Goal: Complete application form

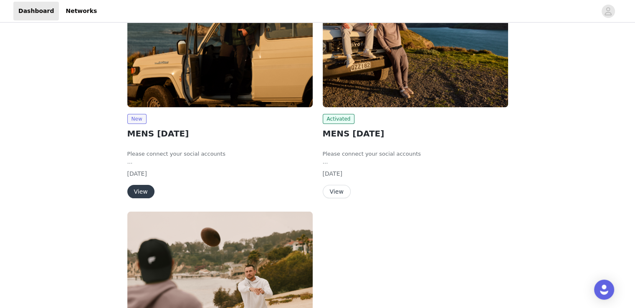
scroll to position [109, 0]
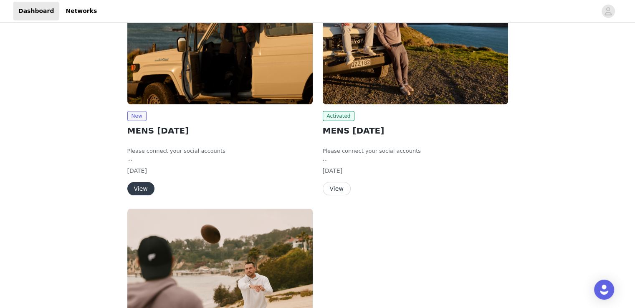
click at [140, 187] on button "View" at bounding box center [140, 188] width 27 height 13
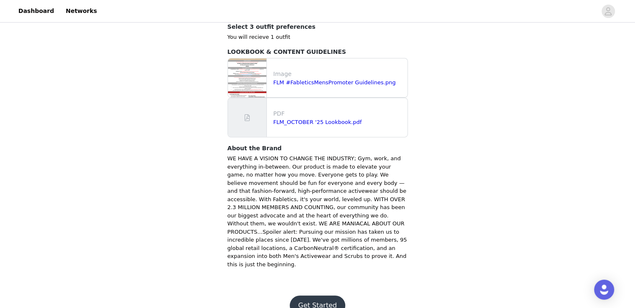
scroll to position [298, 0]
click at [312, 295] on button "Get Started" at bounding box center [318, 305] width 56 height 20
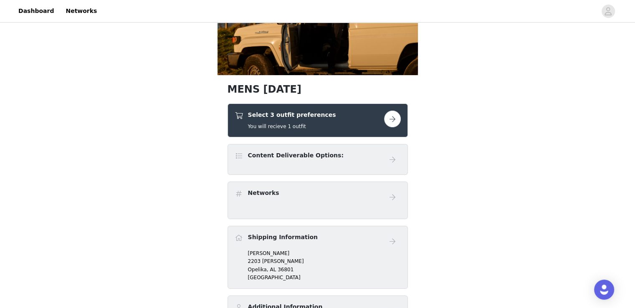
scroll to position [83, 0]
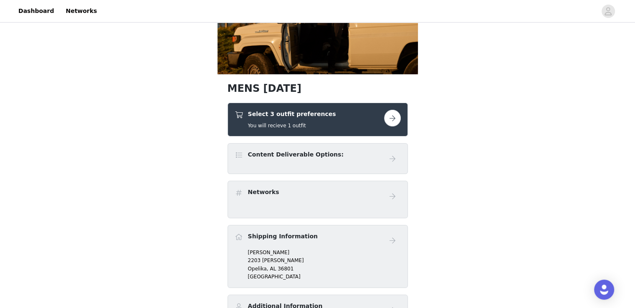
click at [390, 118] on button "button" at bounding box center [392, 118] width 17 height 17
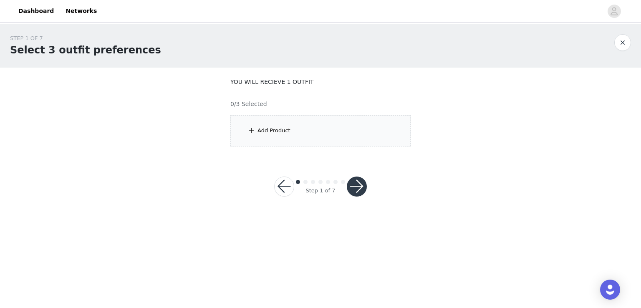
click at [258, 128] on div "Add Product" at bounding box center [274, 130] width 33 height 8
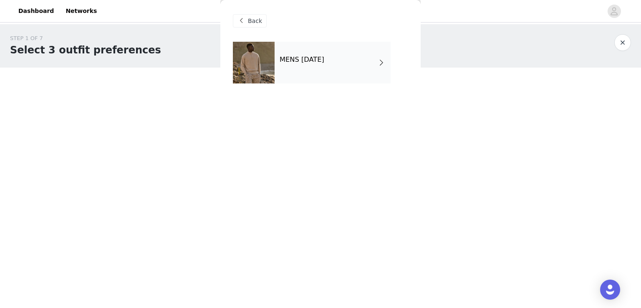
click at [293, 73] on div "MENS [DATE]" at bounding box center [333, 63] width 116 height 42
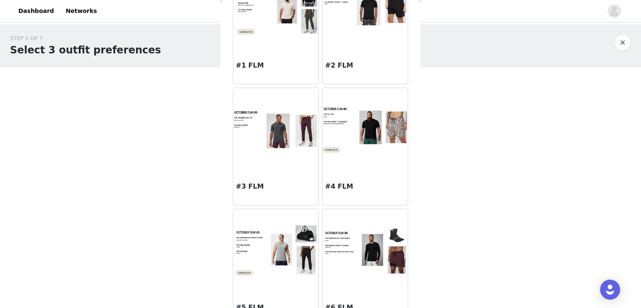
scroll to position [84, 0]
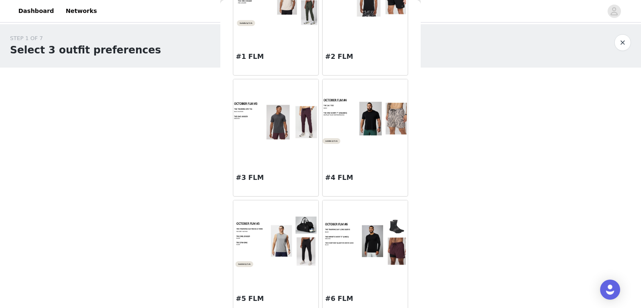
click at [255, 152] on div at bounding box center [275, 120] width 85 height 83
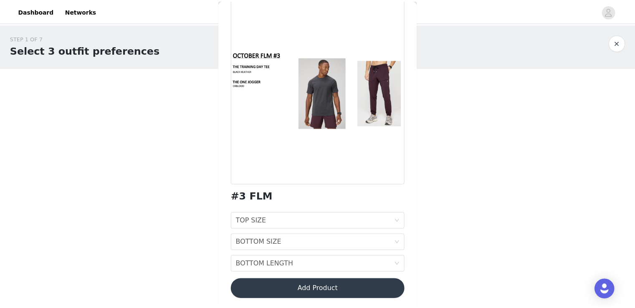
scroll to position [46, 0]
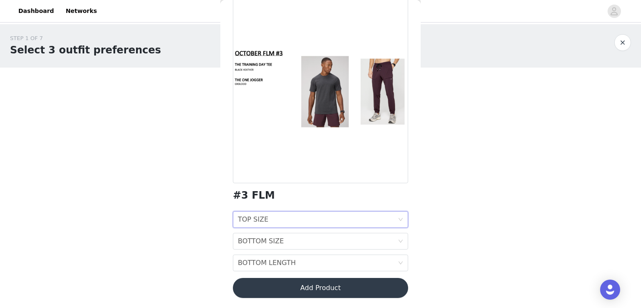
click at [271, 219] on div "TOP SIZE TOP SIZE" at bounding box center [318, 220] width 160 height 16
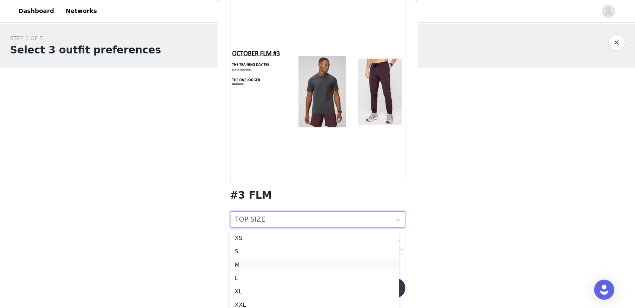
click at [245, 264] on div "M" at bounding box center [314, 264] width 159 height 9
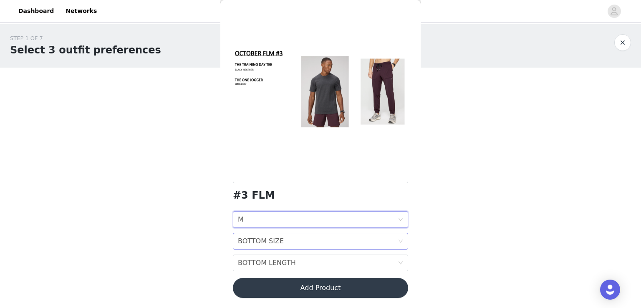
click at [283, 240] on div "BOTTOM SIZE BOTTOM SIZE" at bounding box center [318, 241] width 160 height 16
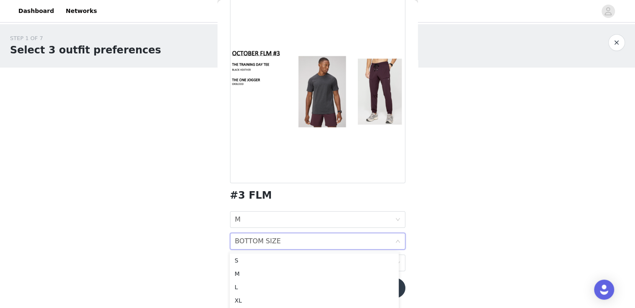
scroll to position [19, 0]
click at [239, 278] on div "L" at bounding box center [314, 280] width 159 height 9
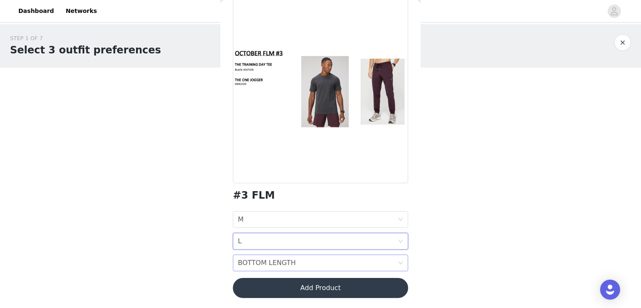
click at [277, 264] on div "BOTTOM LENGTH" at bounding box center [267, 263] width 58 height 16
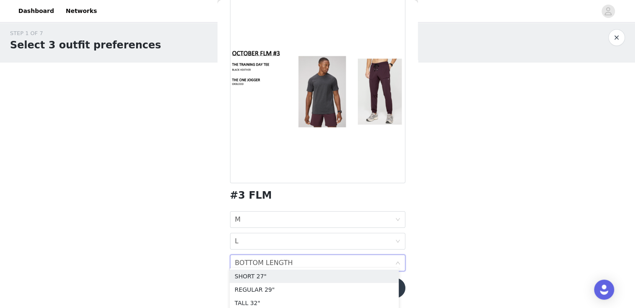
scroll to position [8, 0]
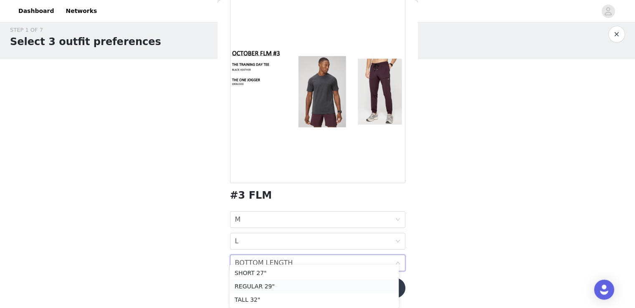
click at [250, 286] on div "REGULAR 29"" at bounding box center [314, 286] width 159 height 9
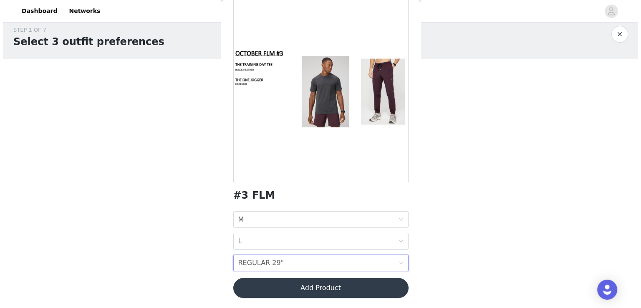
scroll to position [0, 0]
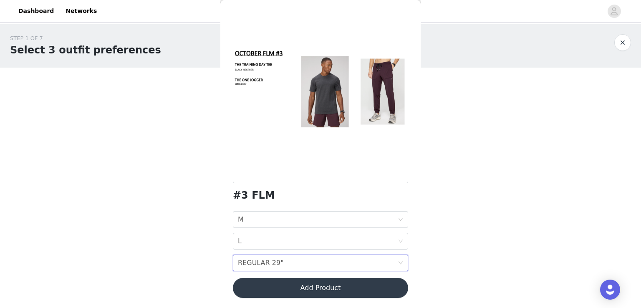
click at [316, 291] on button "Add Product" at bounding box center [320, 288] width 175 height 20
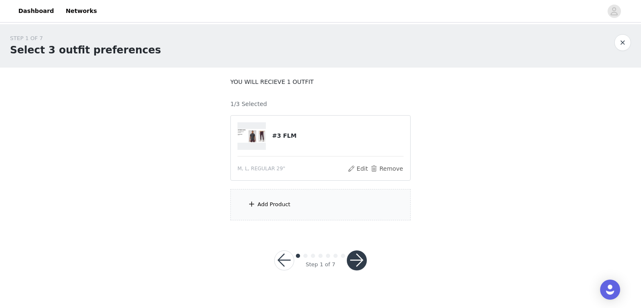
click at [260, 200] on div "Add Product" at bounding box center [274, 204] width 33 height 8
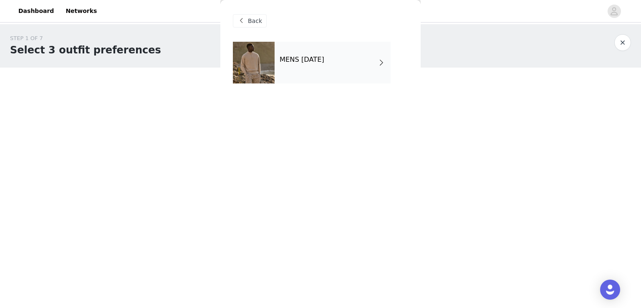
click at [301, 75] on div "MENS [DATE]" at bounding box center [333, 63] width 116 height 42
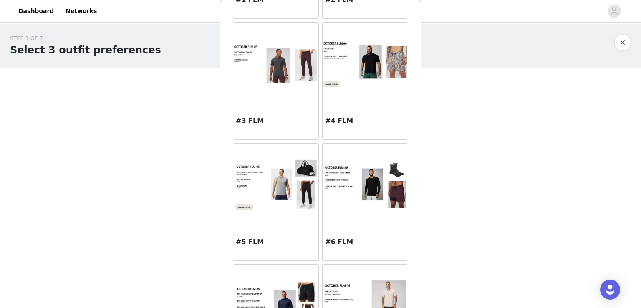
scroll to position [152, 0]
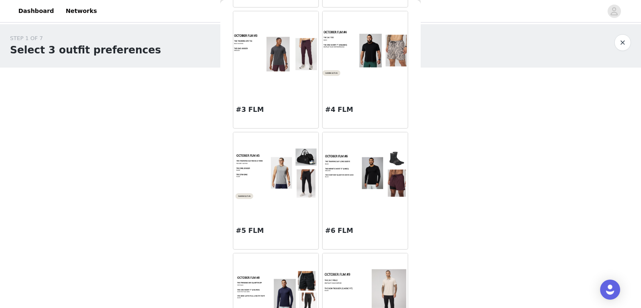
click at [270, 194] on img at bounding box center [275, 174] width 85 height 53
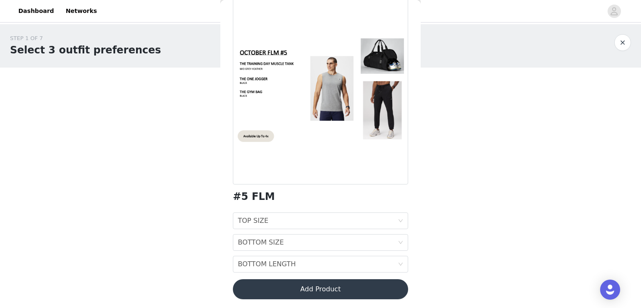
scroll to position [46, 0]
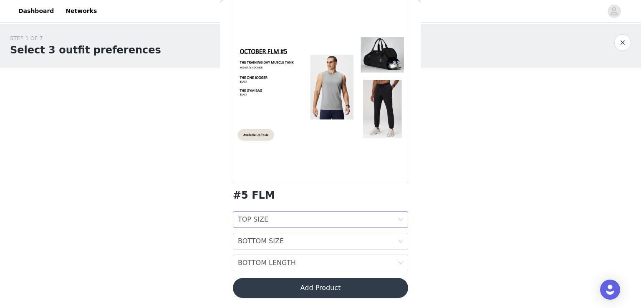
click at [292, 215] on div "TOP SIZE TOP SIZE" at bounding box center [318, 220] width 160 height 16
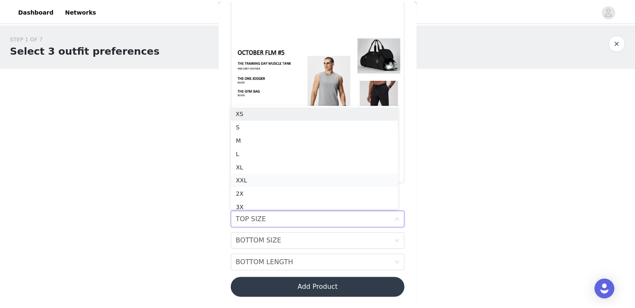
scroll to position [4, 0]
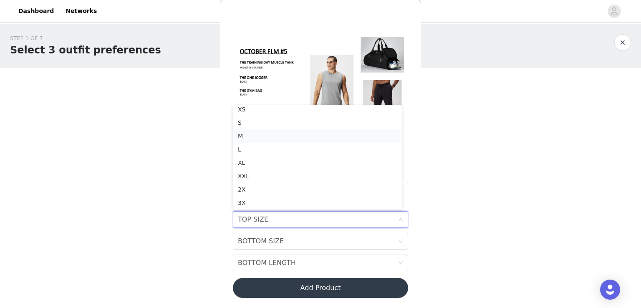
click at [248, 139] on div "M" at bounding box center [317, 135] width 159 height 9
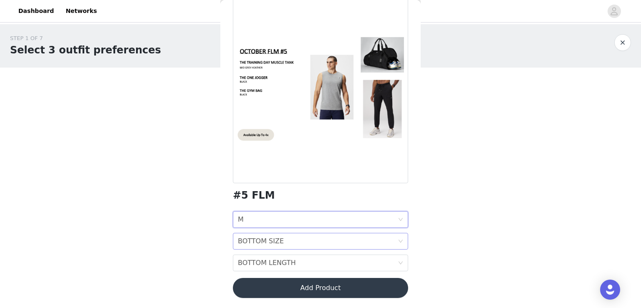
click at [270, 245] on div "BOTTOM SIZE" at bounding box center [261, 241] width 46 height 16
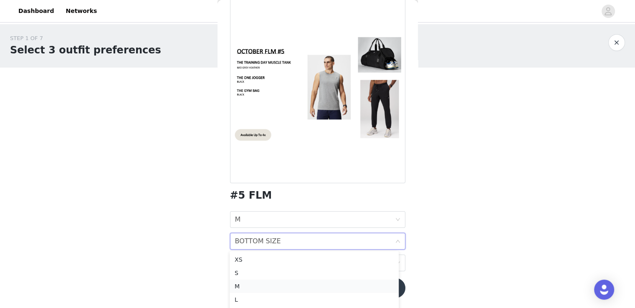
click at [244, 288] on div "M" at bounding box center [314, 286] width 159 height 9
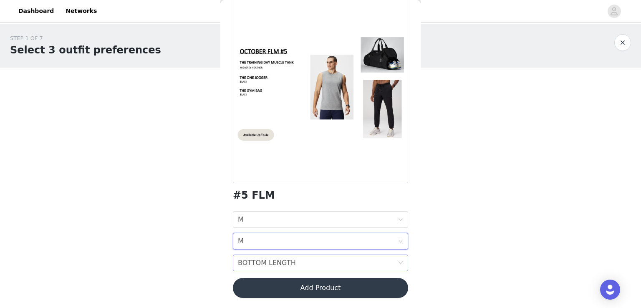
click at [293, 258] on div "BOTTOM LENGTH BOTTOM LENGTH" at bounding box center [318, 263] width 160 height 16
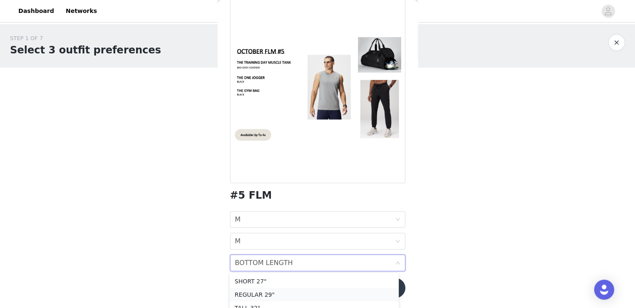
click at [265, 294] on div "REGULAR 29"" at bounding box center [314, 294] width 159 height 9
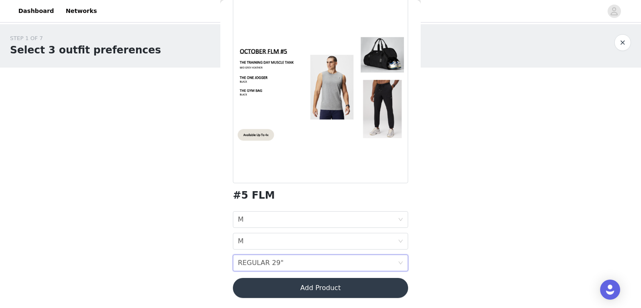
click at [333, 285] on button "Add Product" at bounding box center [320, 288] width 175 height 20
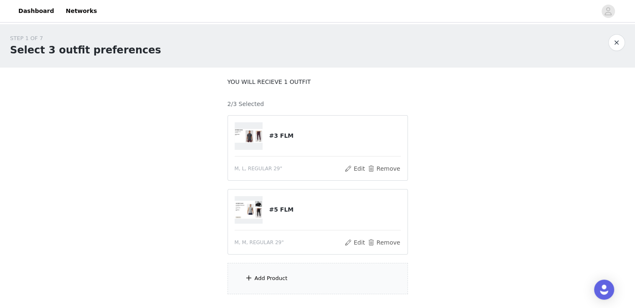
click at [280, 264] on div "Add Product" at bounding box center [317, 278] width 180 height 31
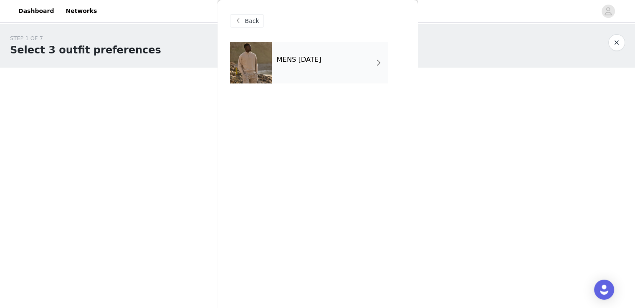
click at [317, 49] on div "MENS [DATE]" at bounding box center [330, 63] width 116 height 42
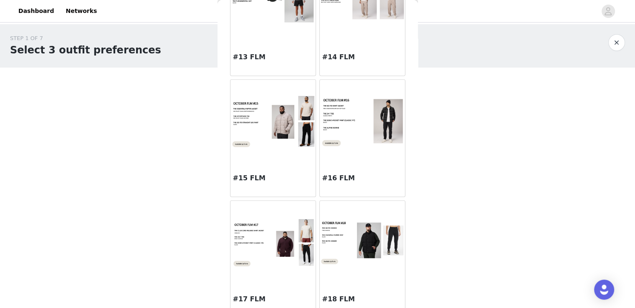
scroll to position [941, 0]
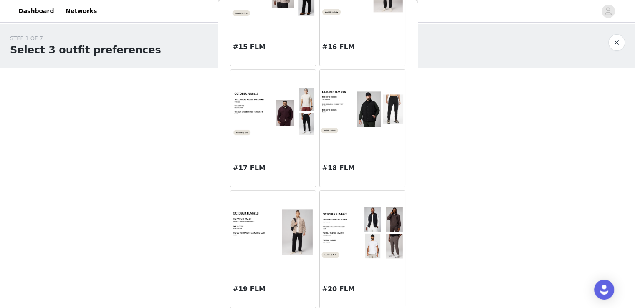
click at [339, 249] on img at bounding box center [362, 232] width 85 height 53
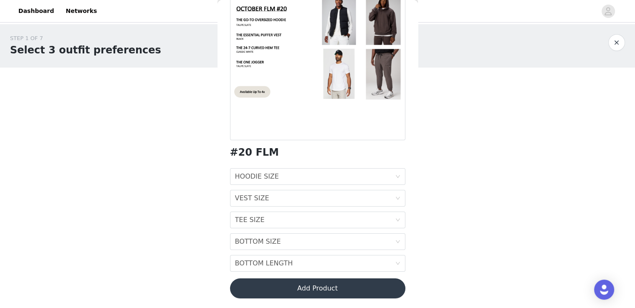
scroll to position [90, 0]
click at [336, 171] on div "HOODIE SIZE HOODIE SIZE" at bounding box center [315, 176] width 160 height 16
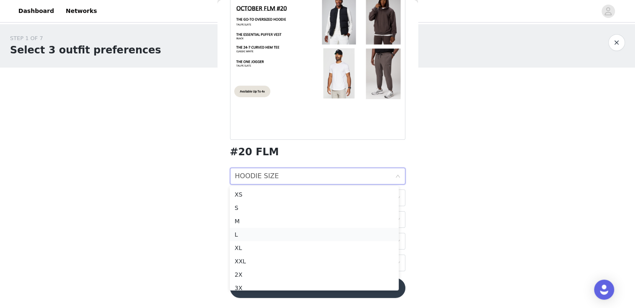
click at [238, 235] on div "L" at bounding box center [314, 234] width 159 height 9
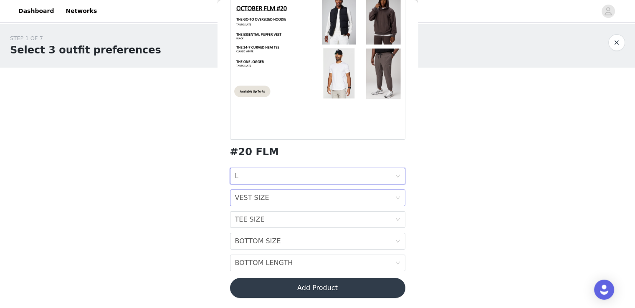
click at [282, 197] on div "VEST SIZE VEST SIZE" at bounding box center [315, 198] width 160 height 16
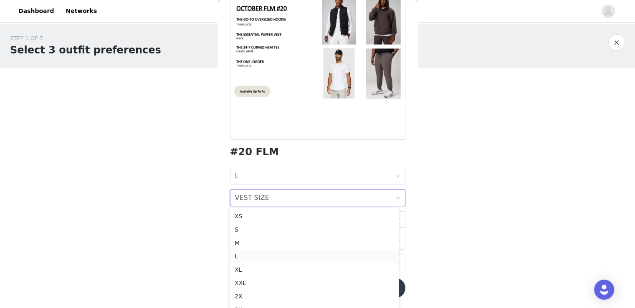
click at [245, 258] on div "L" at bounding box center [314, 256] width 159 height 9
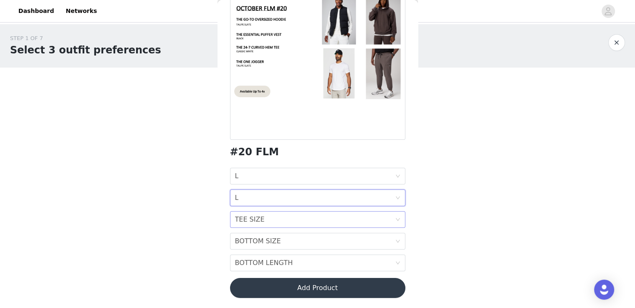
click at [273, 220] on div "TEE SIZE TEE SIZE" at bounding box center [315, 220] width 160 height 16
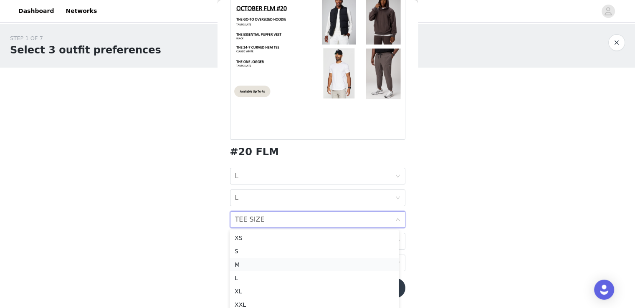
click at [245, 264] on div "M" at bounding box center [314, 264] width 159 height 9
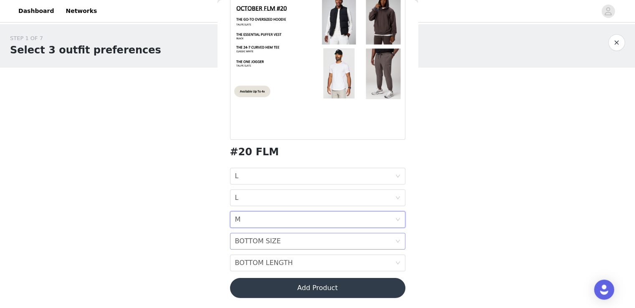
click at [273, 246] on div "BOTTOM SIZE" at bounding box center [258, 241] width 46 height 16
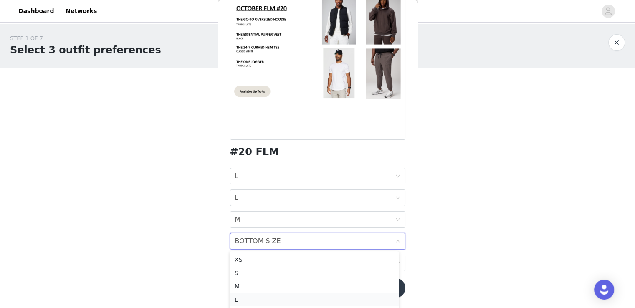
click at [242, 301] on div "L" at bounding box center [314, 299] width 159 height 9
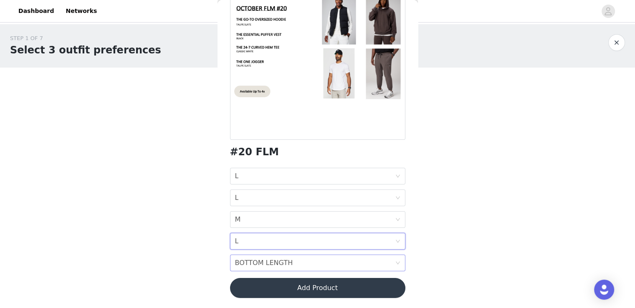
click at [280, 263] on div "BOTTOM LENGTH" at bounding box center [264, 263] width 58 height 16
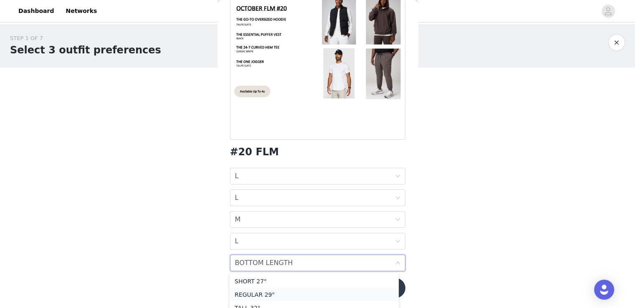
click at [259, 294] on div "REGULAR 29"" at bounding box center [314, 294] width 159 height 9
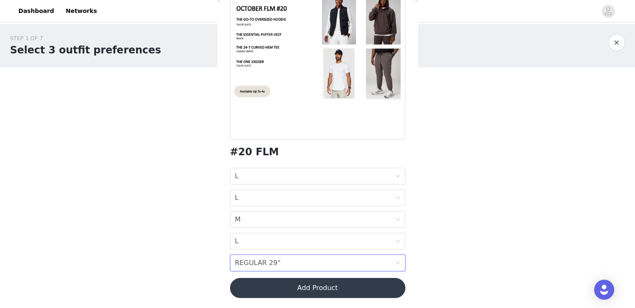
click at [302, 295] on button "Add Product" at bounding box center [317, 288] width 175 height 20
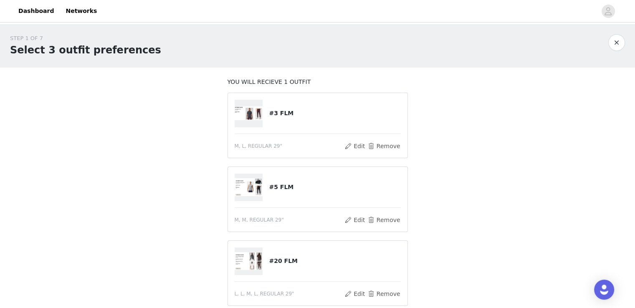
scroll to position [76, 0]
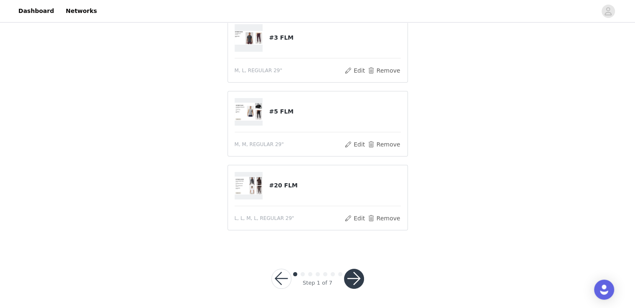
click at [348, 274] on button "button" at bounding box center [354, 279] width 20 height 20
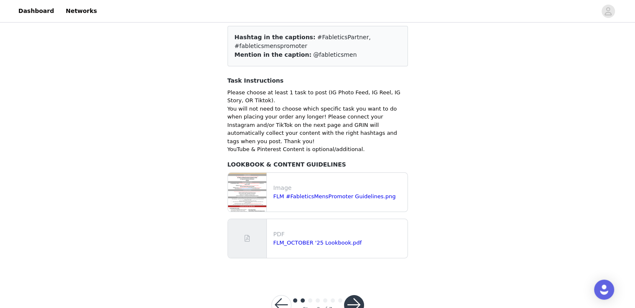
scroll to position [82, 0]
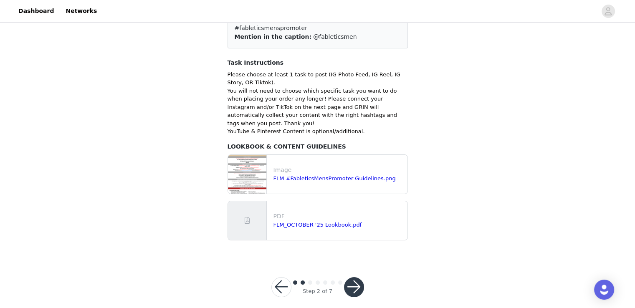
click at [353, 277] on button "button" at bounding box center [354, 287] width 20 height 20
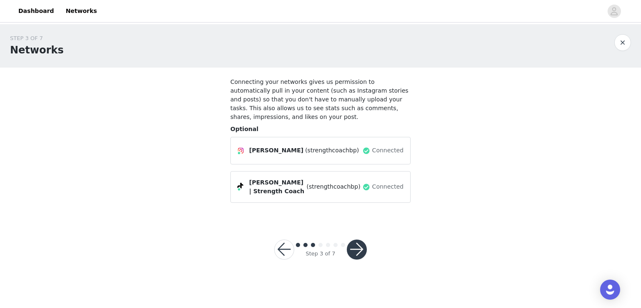
click at [357, 240] on button "button" at bounding box center [357, 250] width 20 height 20
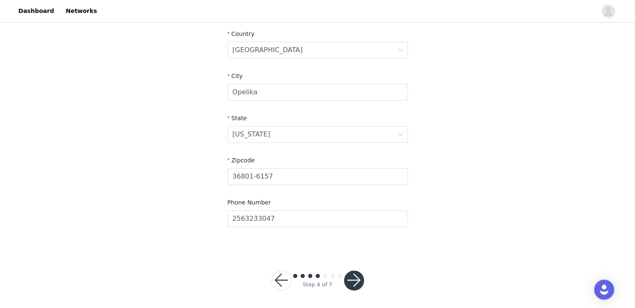
scroll to position [261, 0]
click at [360, 279] on button "button" at bounding box center [354, 278] width 20 height 20
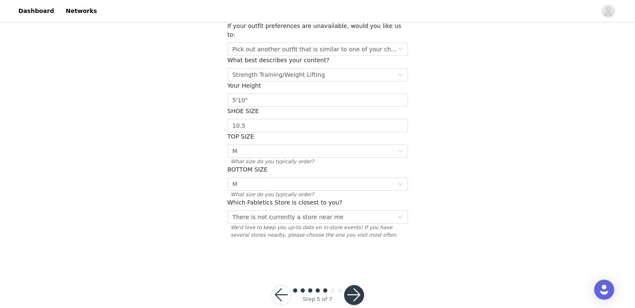
scroll to position [109, 0]
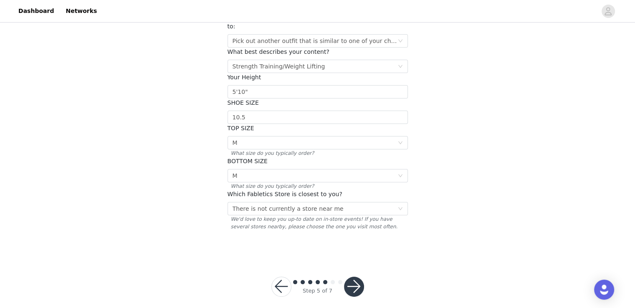
click at [350, 277] on button "button" at bounding box center [354, 287] width 20 height 20
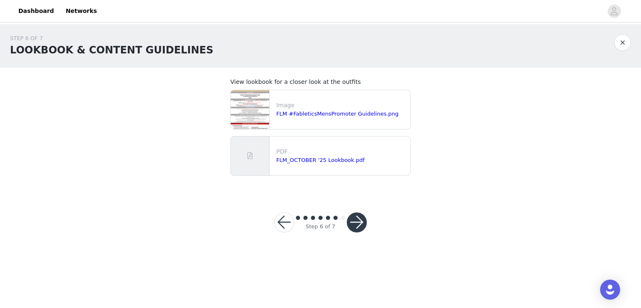
click at [353, 216] on button "button" at bounding box center [357, 222] width 20 height 20
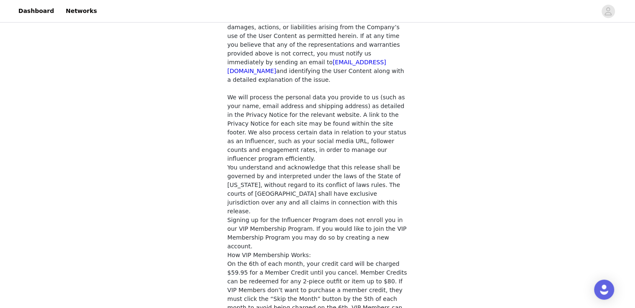
scroll to position [665, 0]
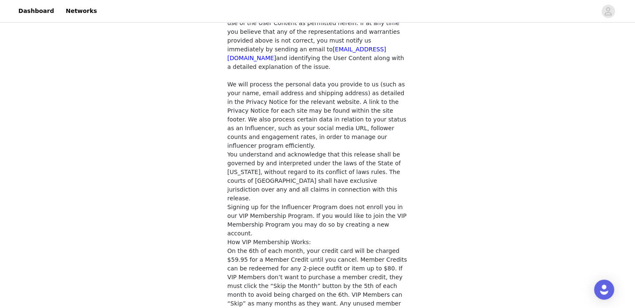
checkbox input "true"
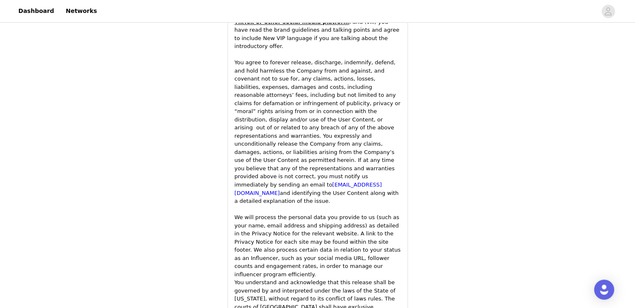
scroll to position [1245, 0]
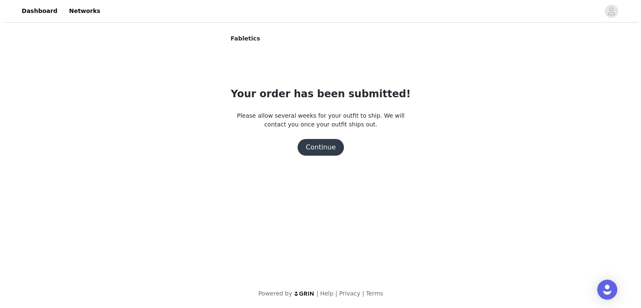
scroll to position [0, 0]
click at [321, 145] on button "Continue" at bounding box center [320, 147] width 47 height 17
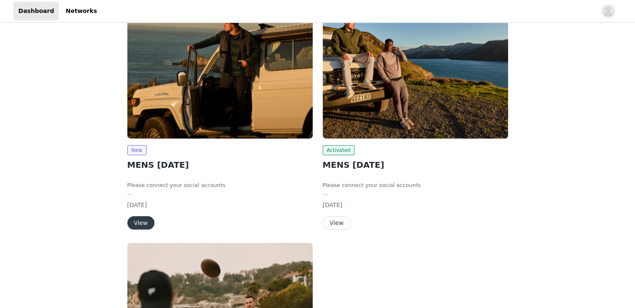
click at [142, 222] on button "View" at bounding box center [140, 222] width 27 height 13
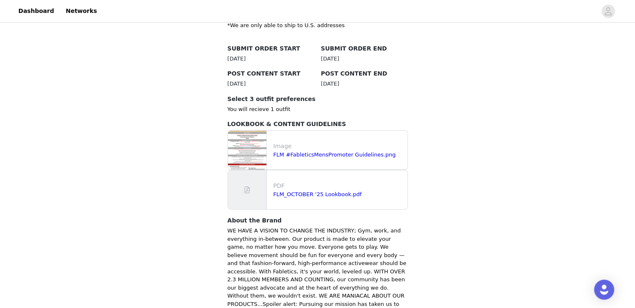
scroll to position [251, 0]
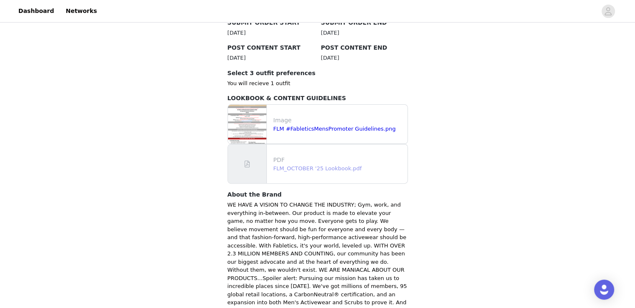
click at [309, 167] on link "FLM_OCTOBER '25 Lookbook.pdf" at bounding box center [317, 168] width 88 height 6
